Goal: Navigation & Orientation: Find specific page/section

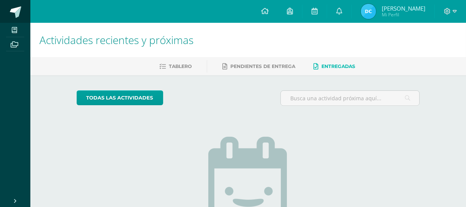
click at [23, 10] on link at bounding box center [15, 11] width 30 height 23
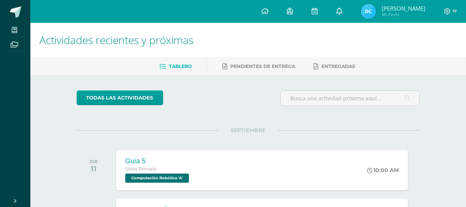
click at [337, 8] on icon at bounding box center [339, 11] width 6 height 7
click at [223, 94] on div "todas las Actividades" at bounding box center [248, 101] width 349 height 22
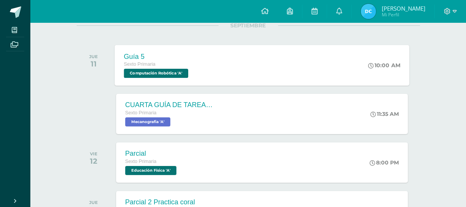
scroll to position [172, 0]
